Goal: Task Accomplishment & Management: Manage account settings

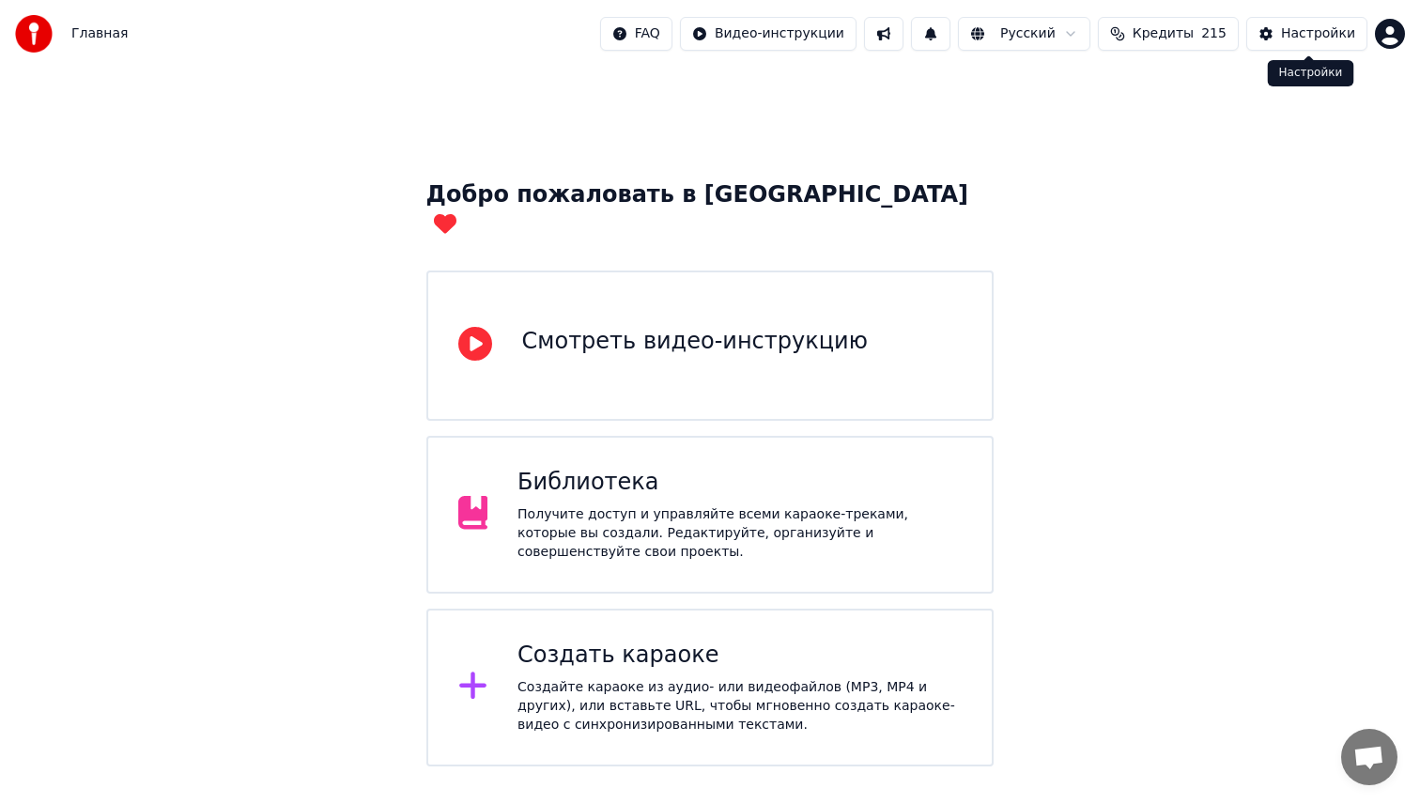
click at [1349, 31] on div "Настройки" at bounding box center [1318, 33] width 74 height 19
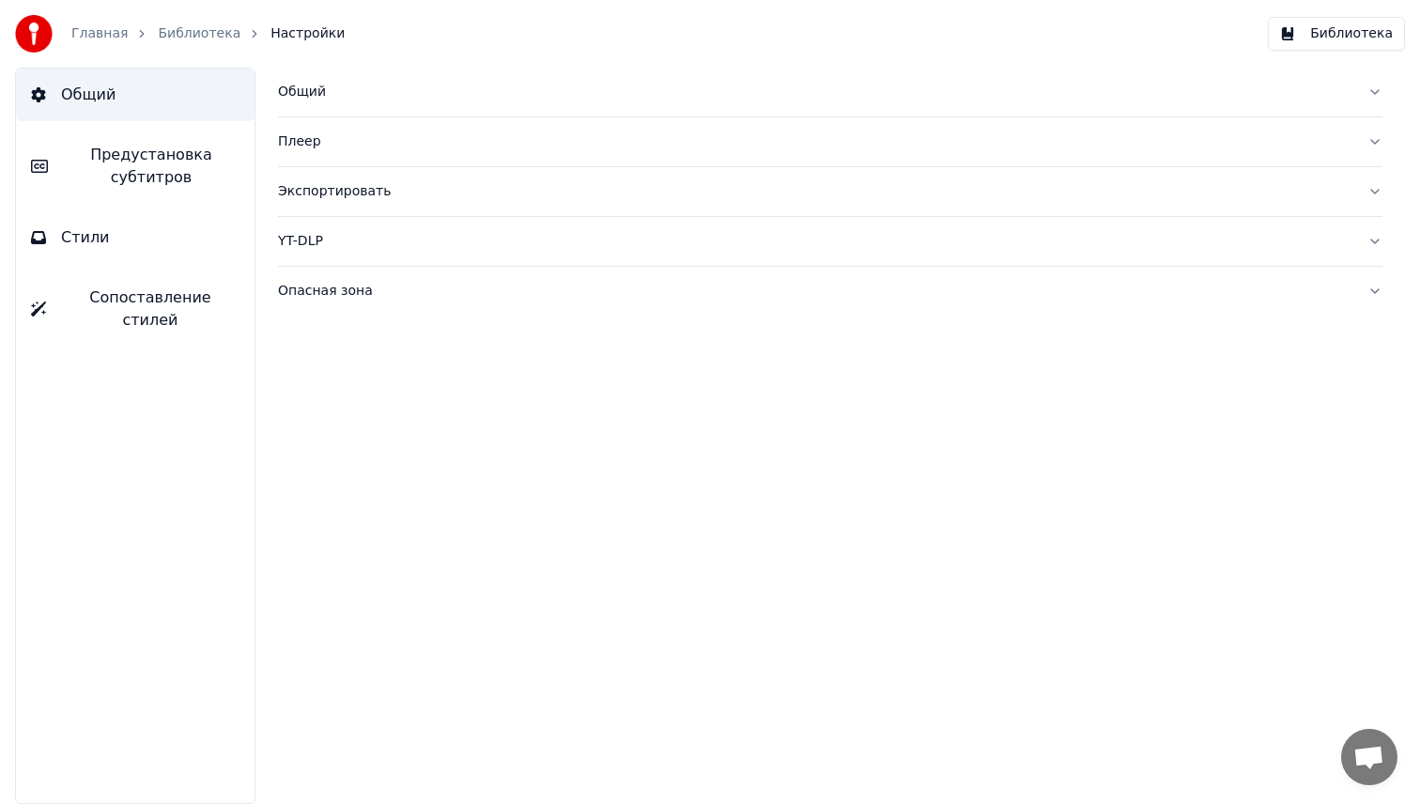
click at [177, 35] on link "Библиотека" at bounding box center [199, 33] width 83 height 19
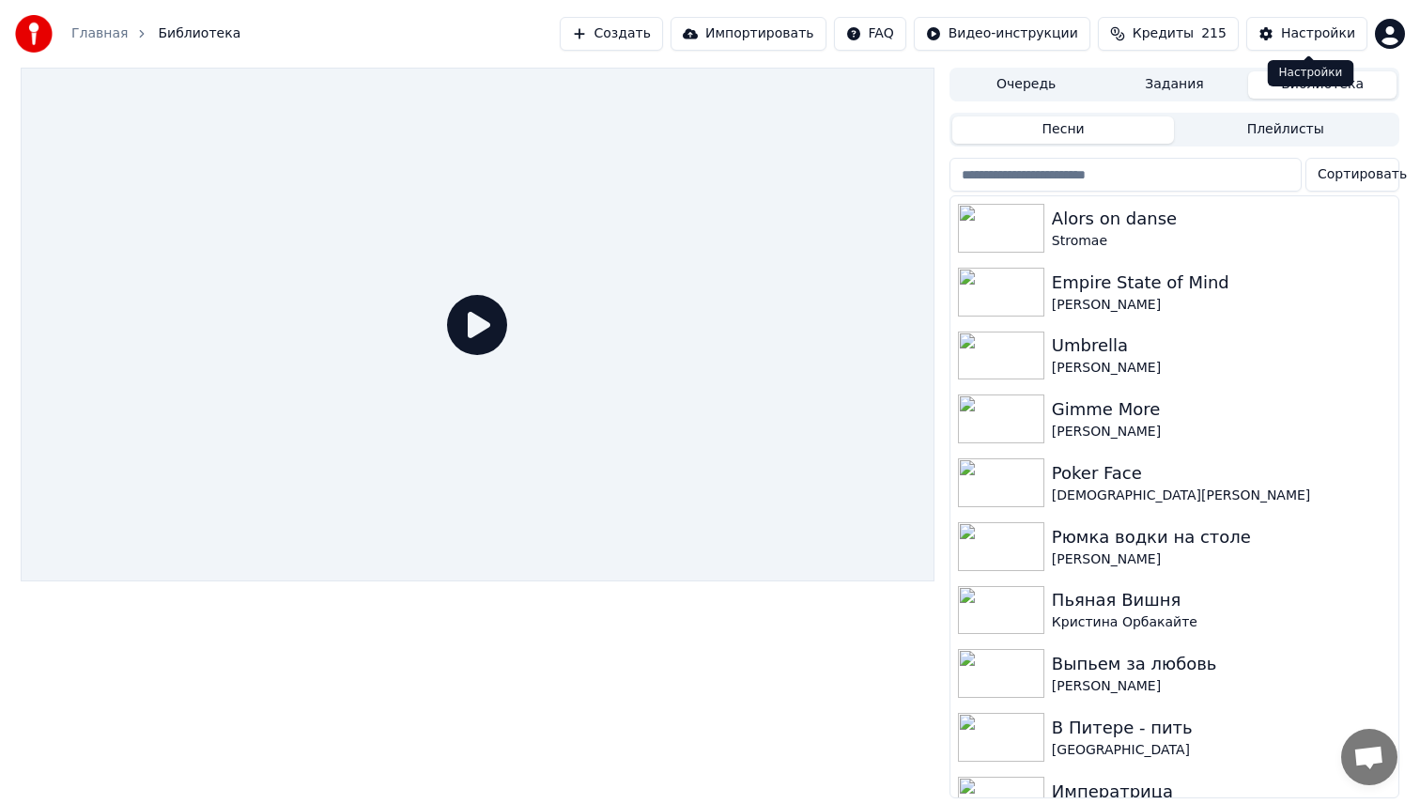
click at [1386, 29] on html "Главная Библиотека Создать Импортировать FAQ Видео-инструкции Кредиты 215 Настр…" at bounding box center [710, 402] width 1420 height 804
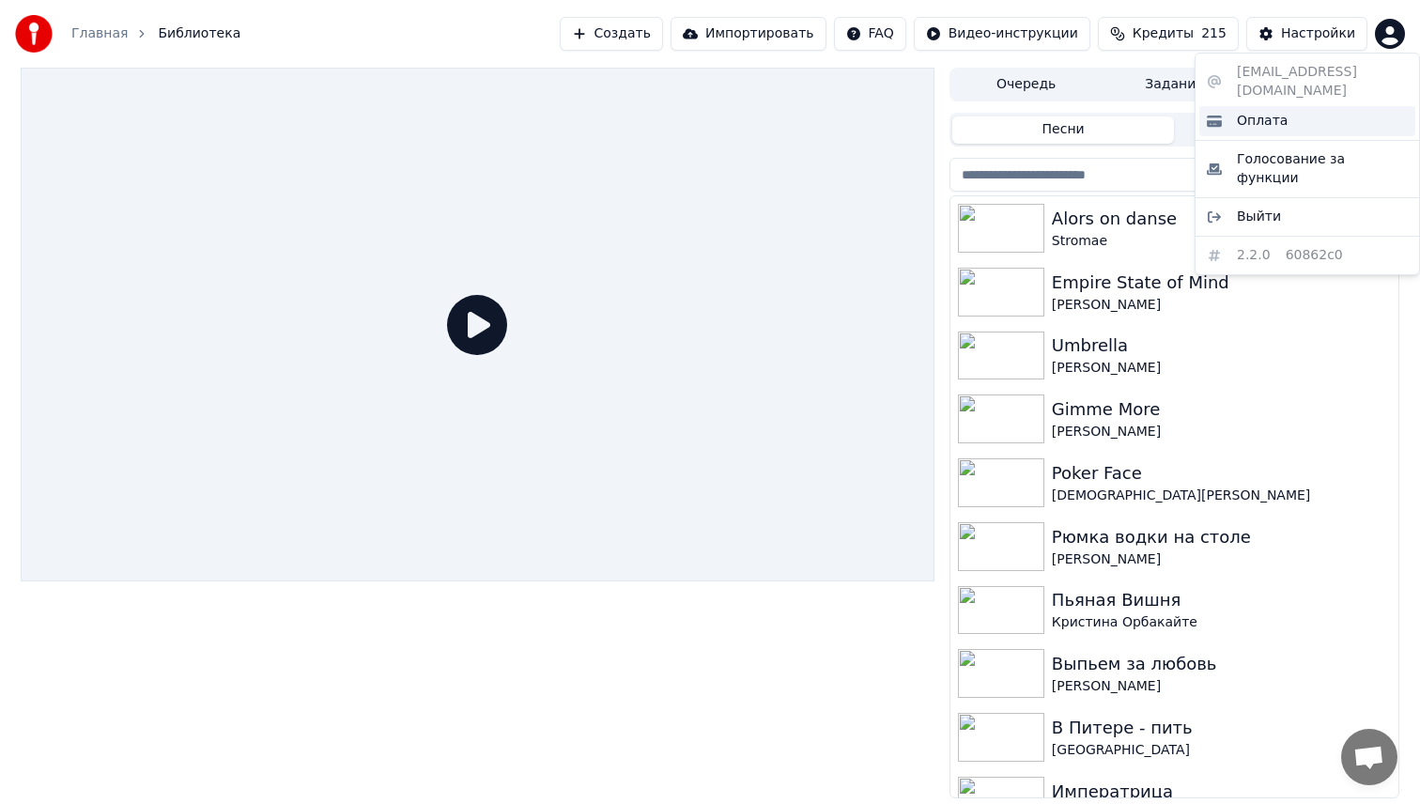
click at [1316, 112] on div "Оплата" at bounding box center [1307, 121] width 216 height 30
